Goal: Task Accomplishment & Management: Complete application form

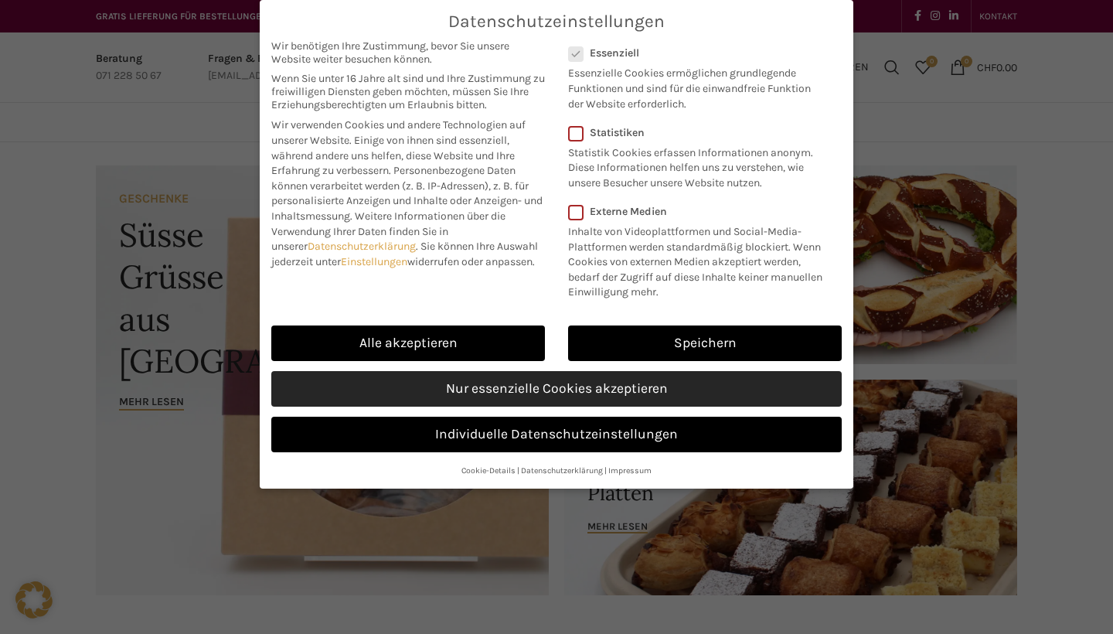
click at [530, 379] on link "Nur essenzielle Cookies akzeptieren" at bounding box center [556, 389] width 570 height 36
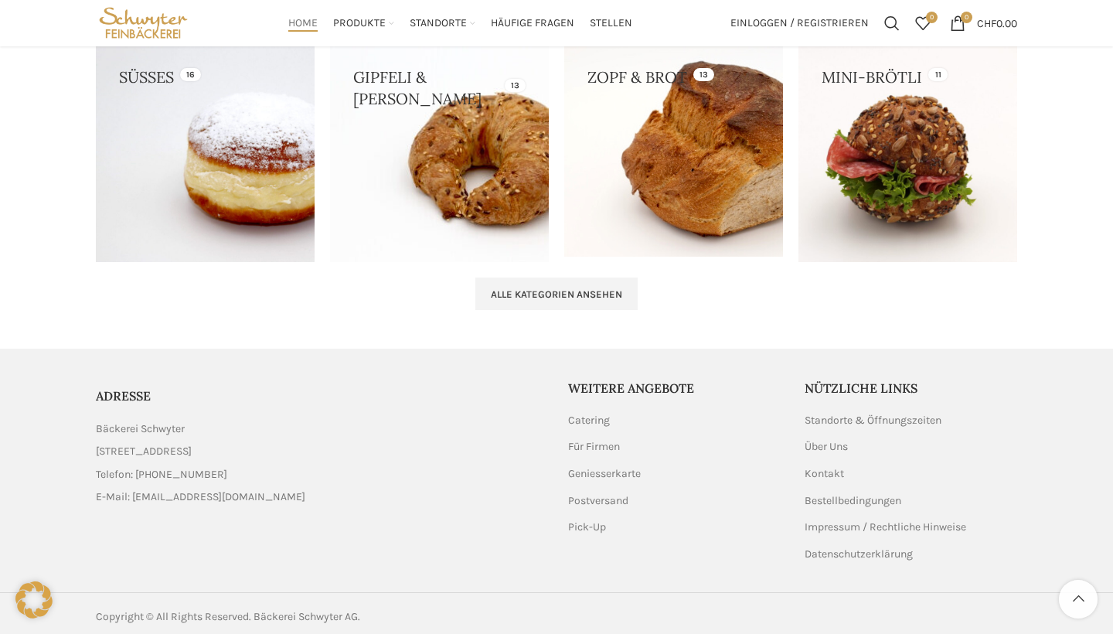
scroll to position [1626, 0]
click at [828, 447] on link "Über Uns" at bounding box center [826, 446] width 45 height 15
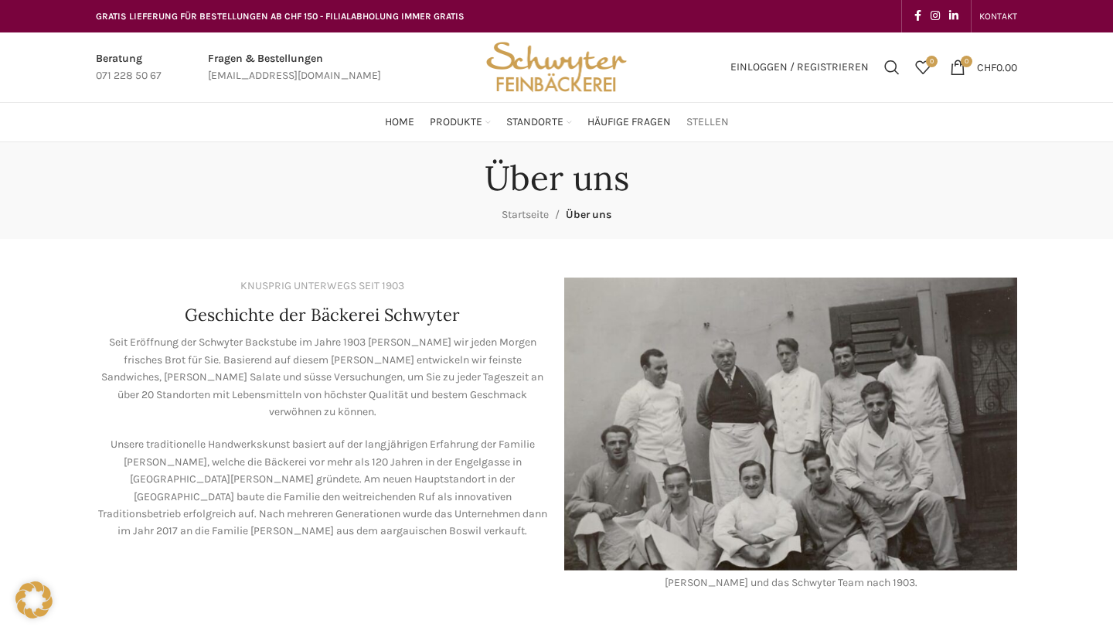
click at [715, 121] on span "Stellen" at bounding box center [707, 122] width 42 height 15
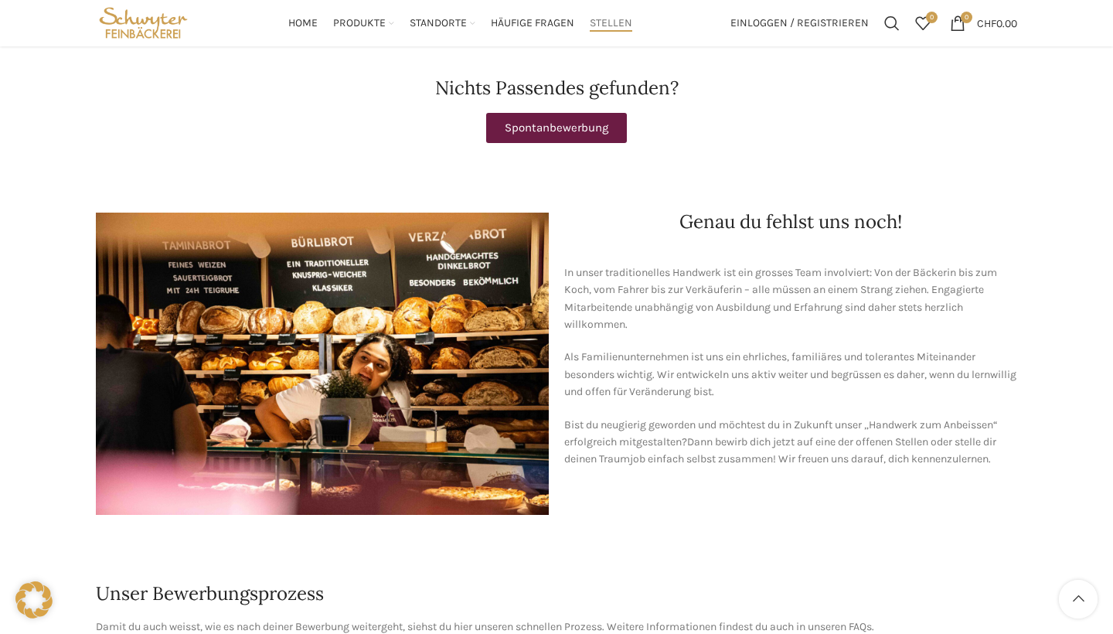
scroll to position [803, 0]
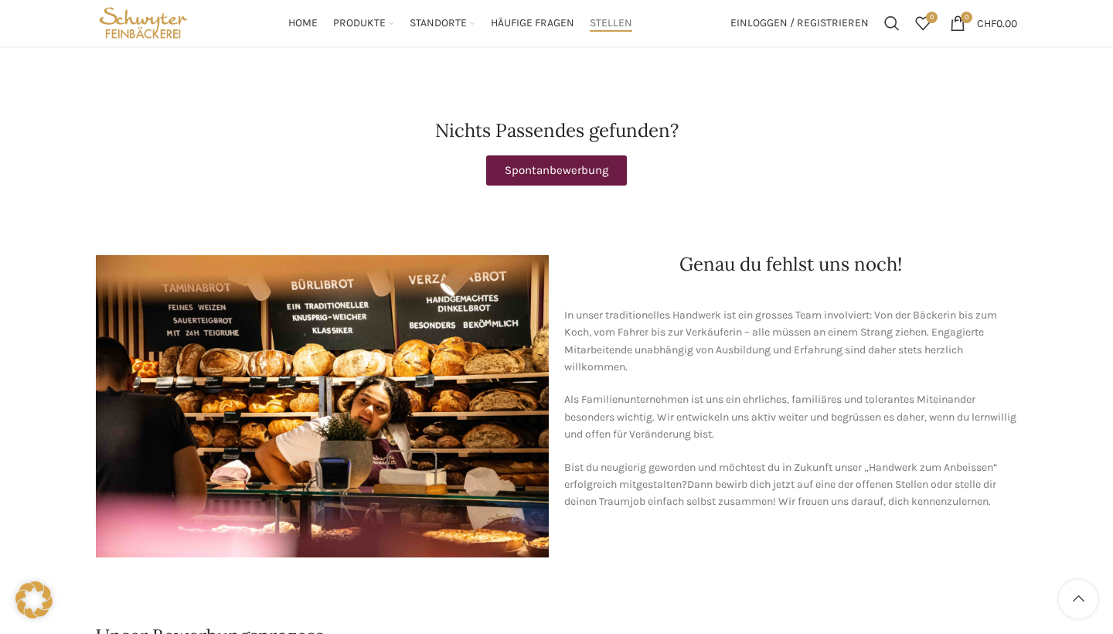
click at [581, 155] on link "Spontanbewerbung" at bounding box center [556, 170] width 141 height 30
